Goal: Information Seeking & Learning: Learn about a topic

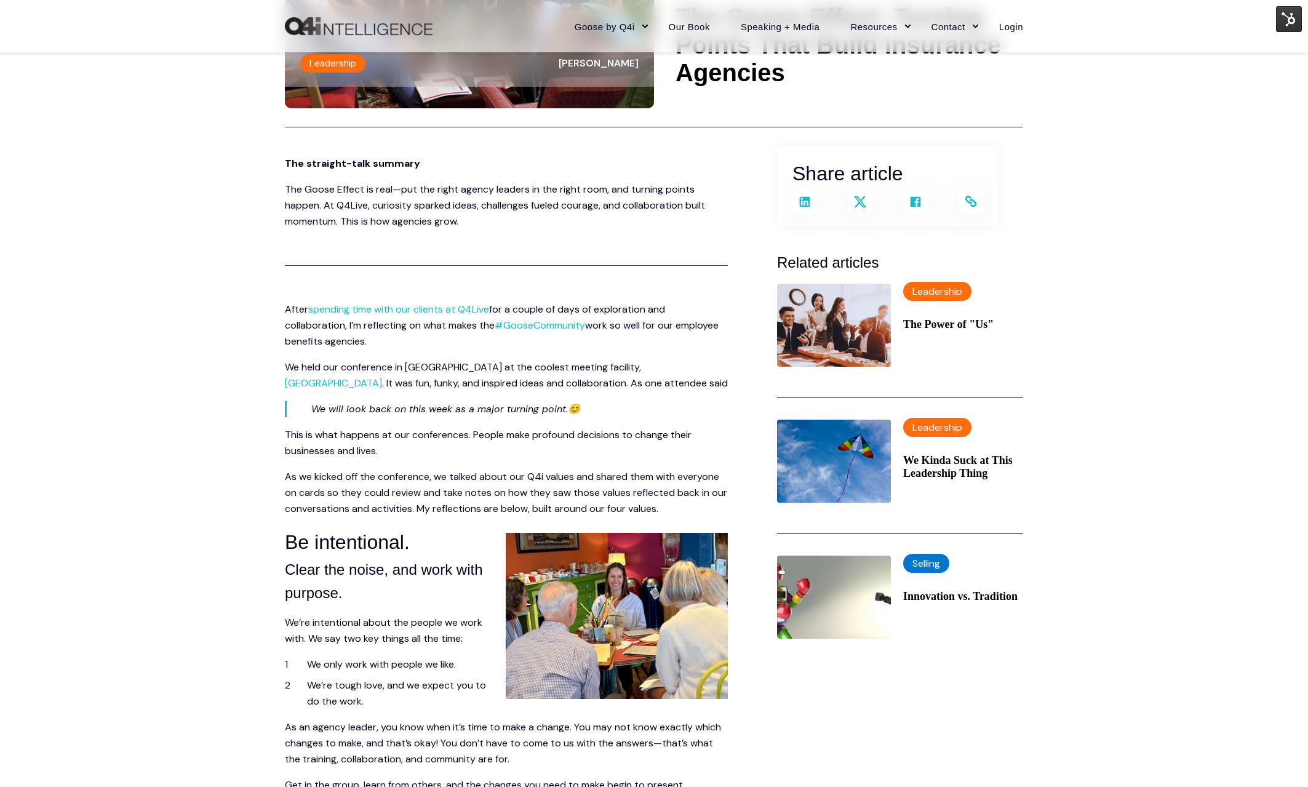
scroll to position [196, 0]
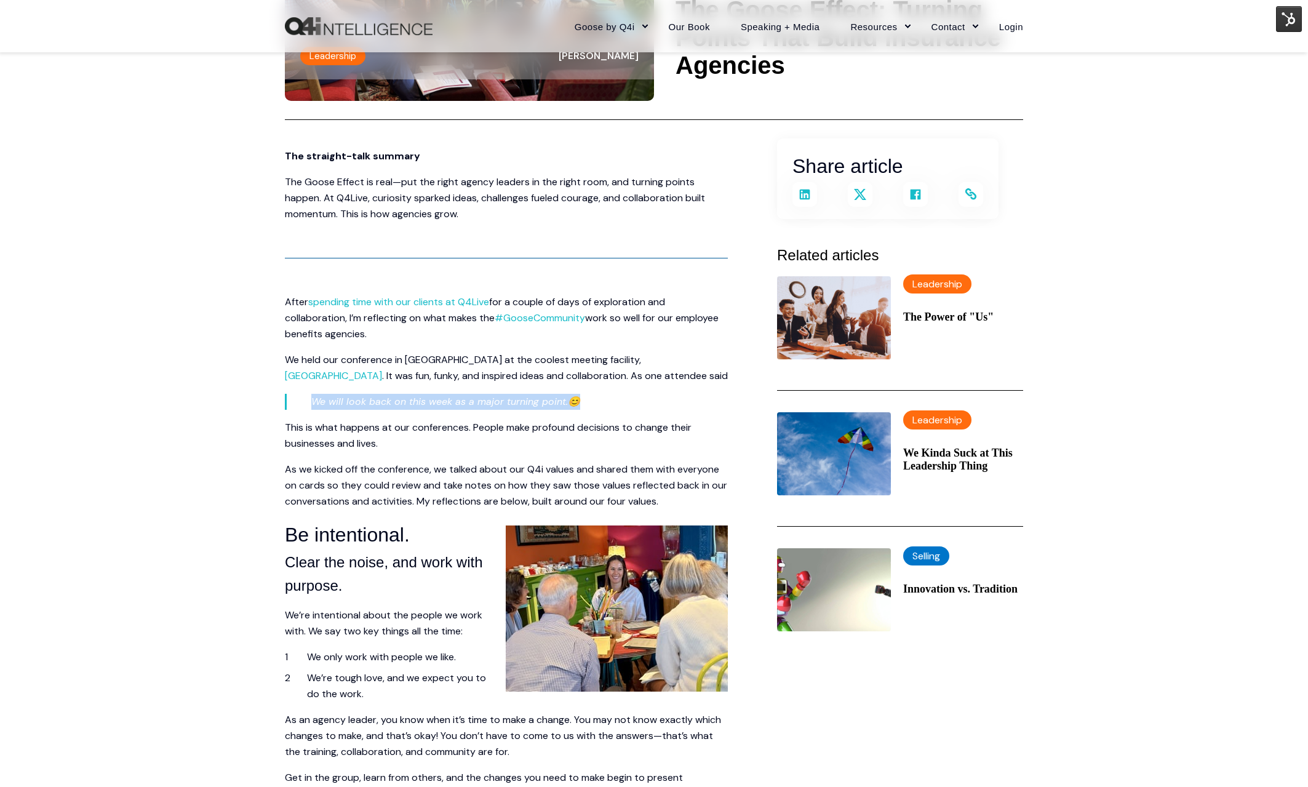
drag, startPoint x: 588, startPoint y: 399, endPoint x: 303, endPoint y: 409, distance: 285.0
click at [304, 409] on blockquote "We will look back on this week as a major turning point. 😊" at bounding box center [494, 402] width 418 height 16
copy p "We will look back on this week as a major turning point. 😊"
